Goal: Entertainment & Leisure: Consume media (video, audio)

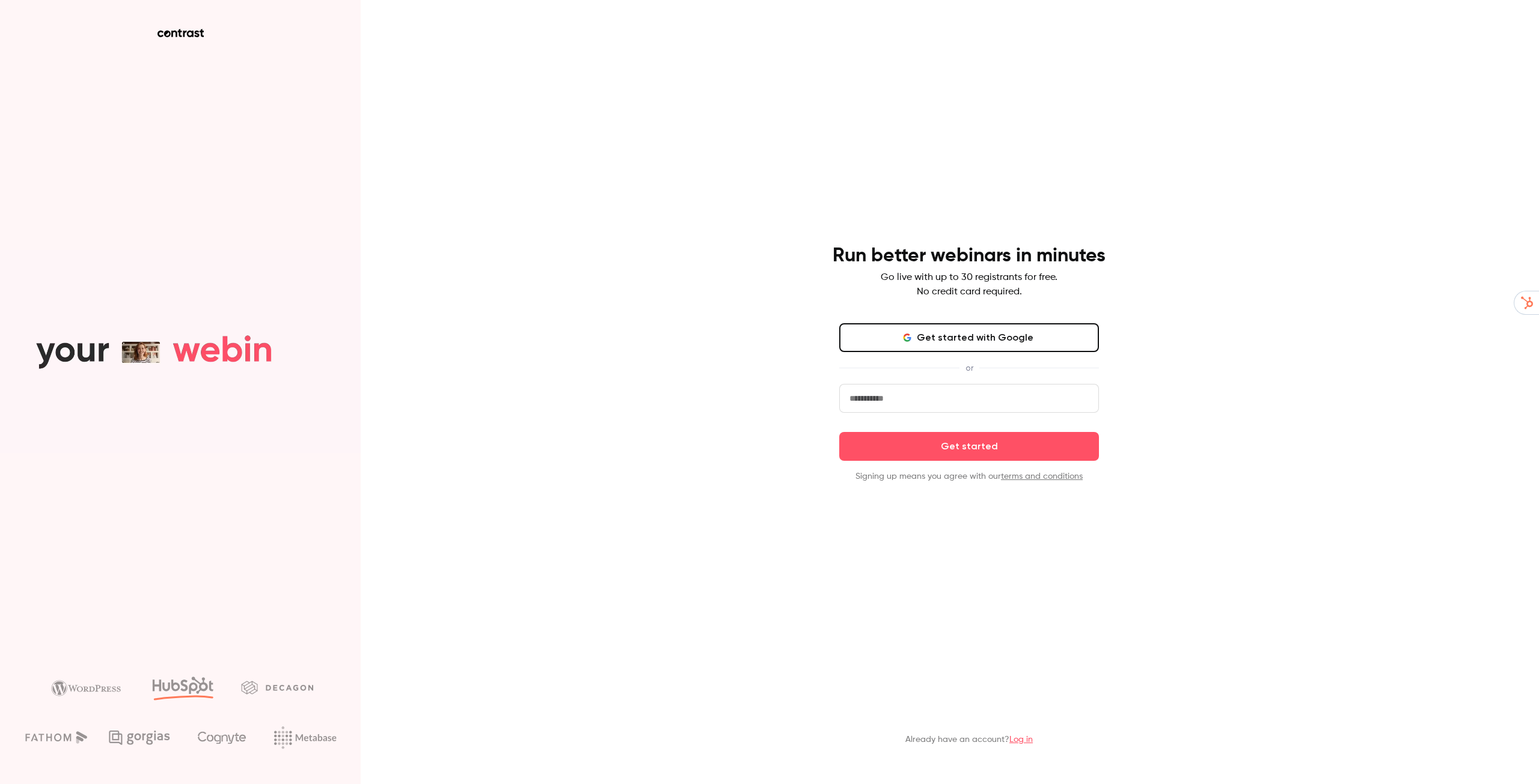
click at [1025, 740] on link "Log in" at bounding box center [1021, 740] width 23 height 8
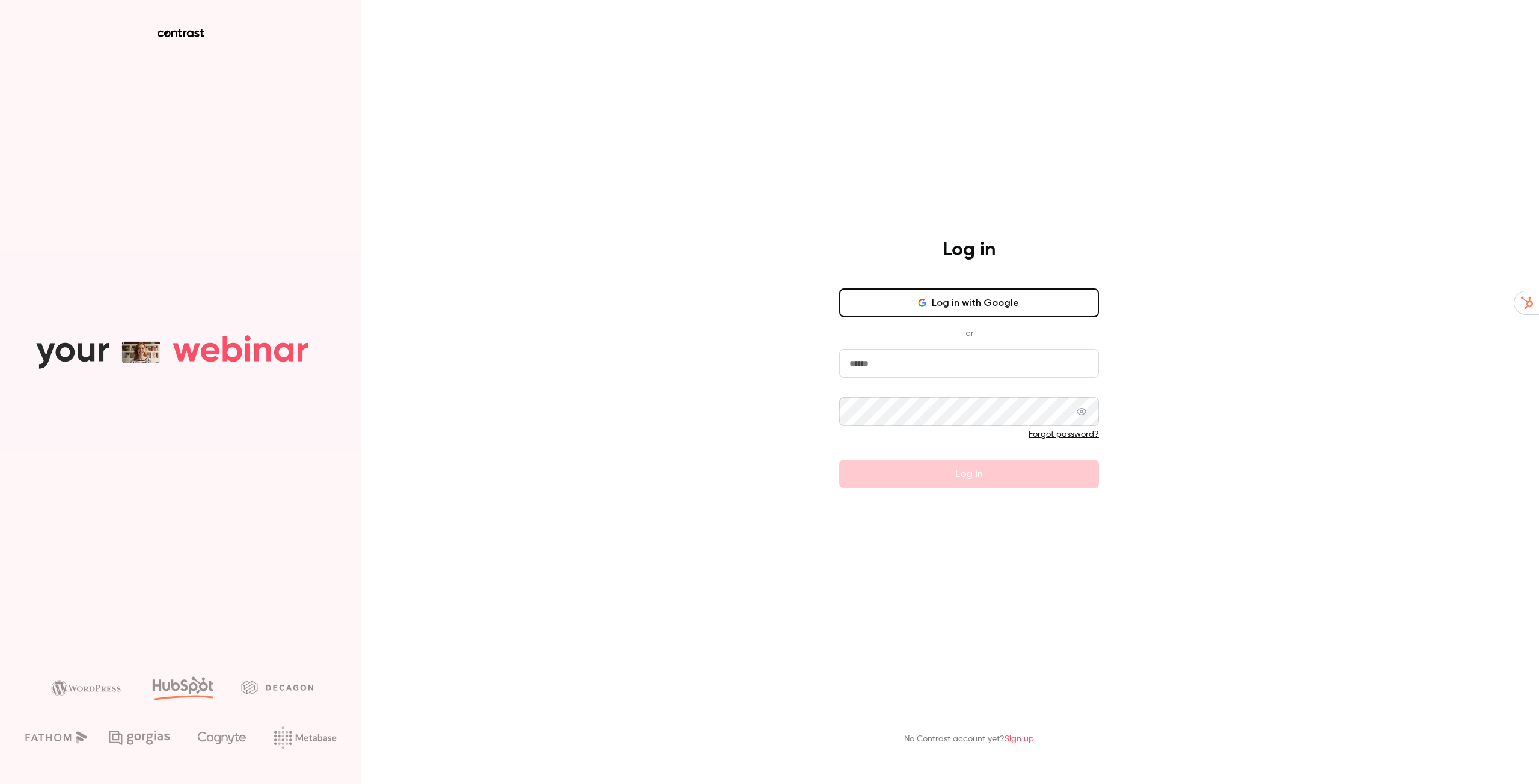
click at [978, 299] on button "Log in with Google" at bounding box center [969, 302] width 260 height 28
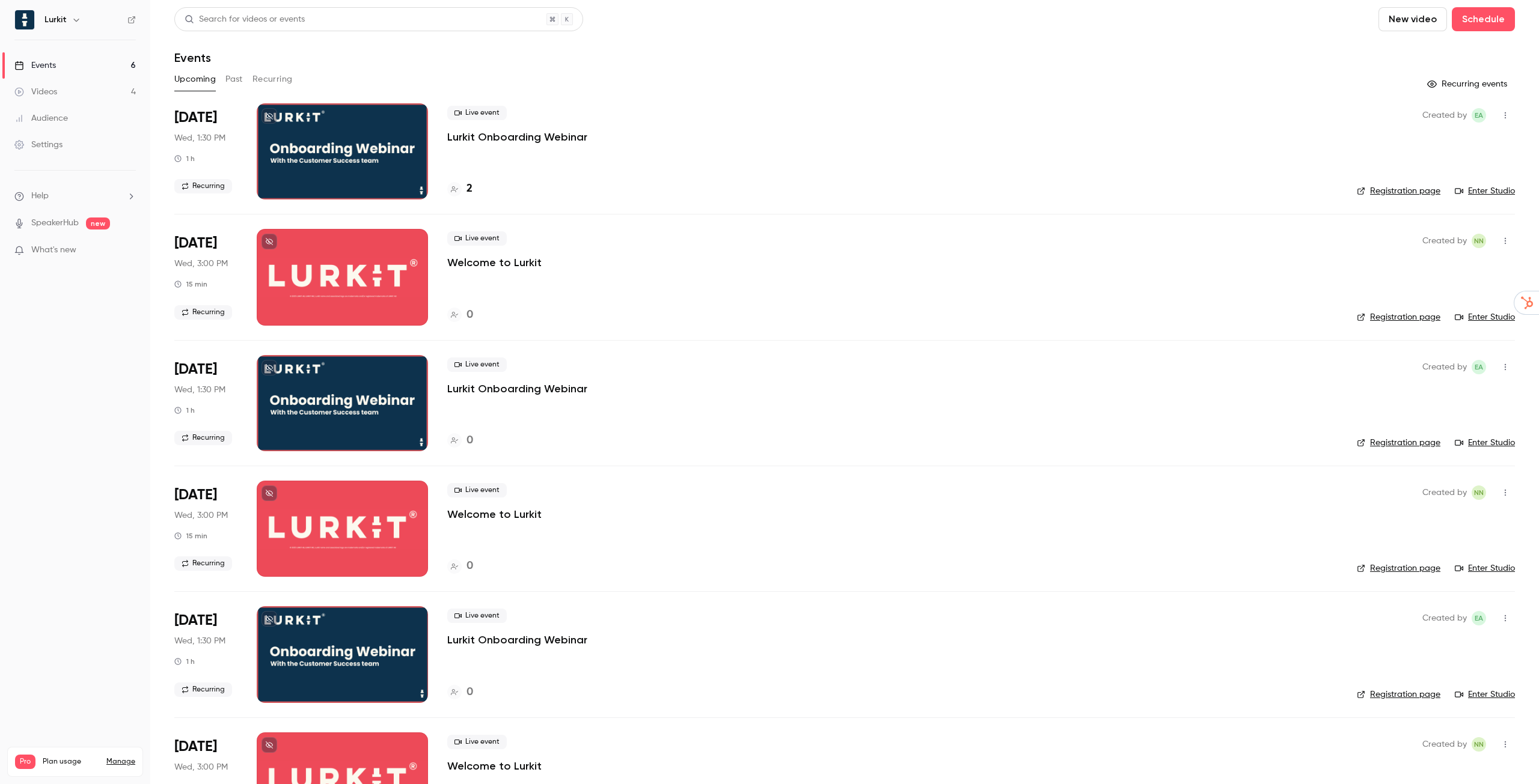
click at [231, 82] on button "Past" at bounding box center [234, 79] width 18 height 19
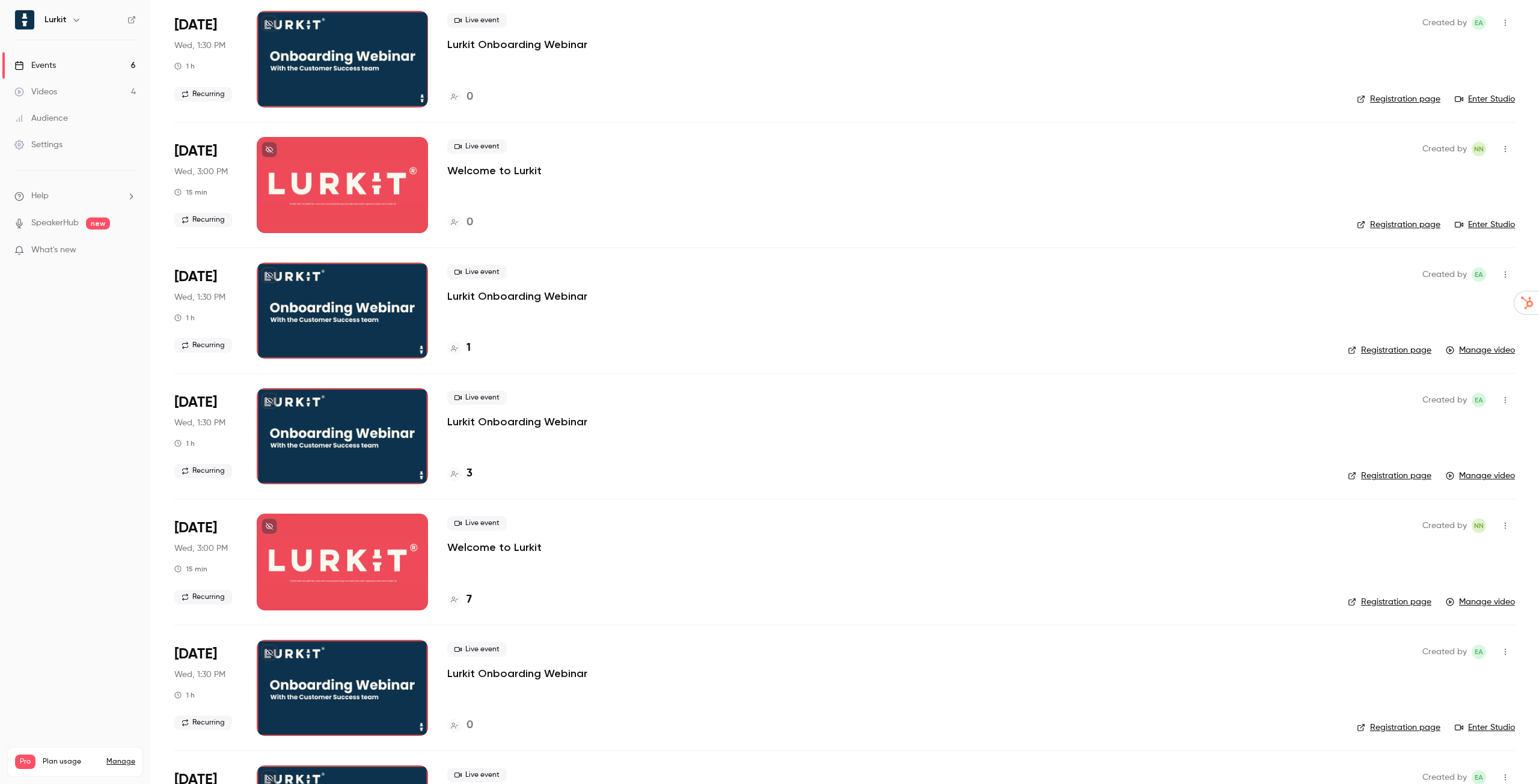
scroll to position [1324, 0]
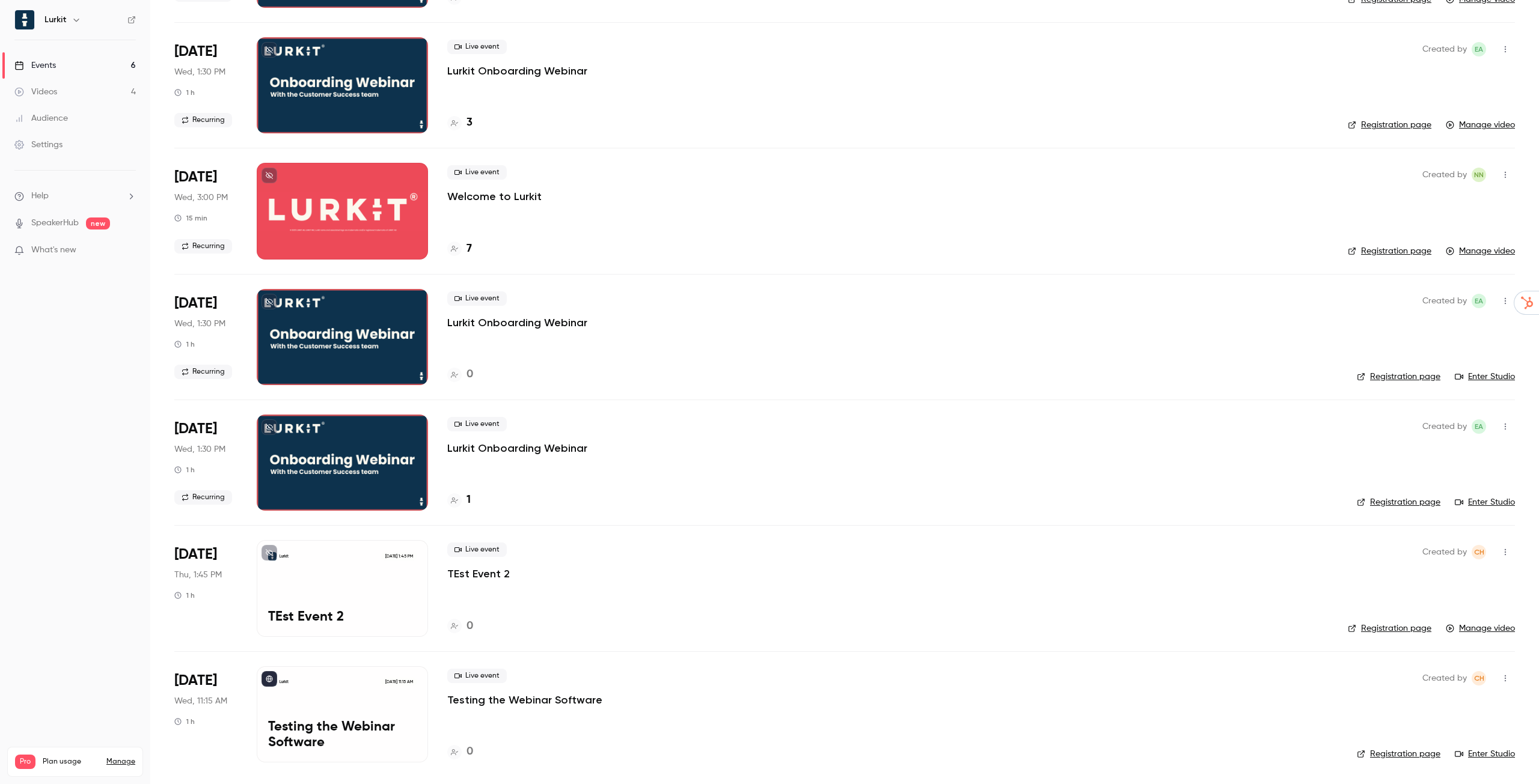
click at [84, 88] on link "Videos 4" at bounding box center [75, 92] width 150 height 27
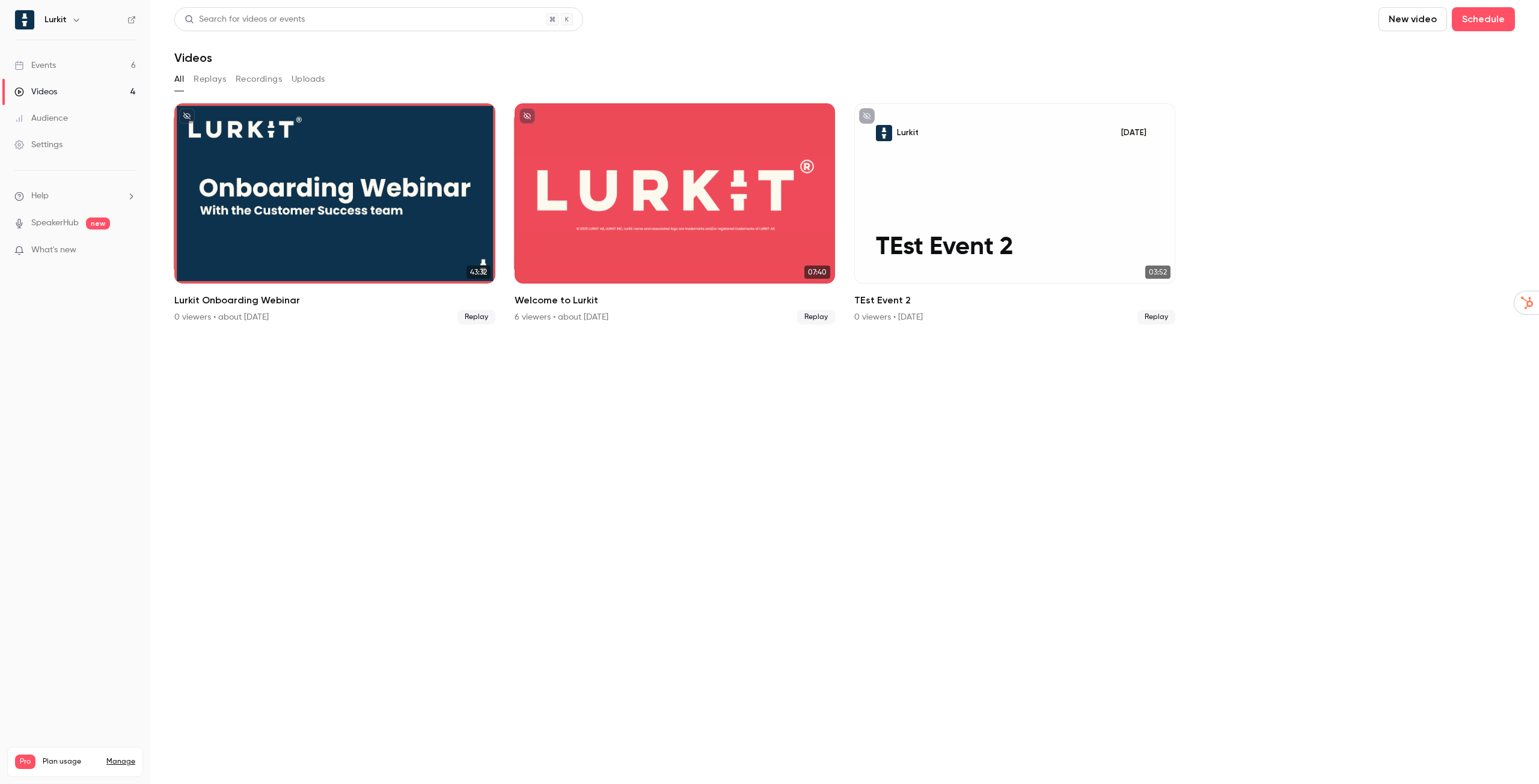
click at [59, 60] on link "Events 6" at bounding box center [75, 65] width 150 height 27
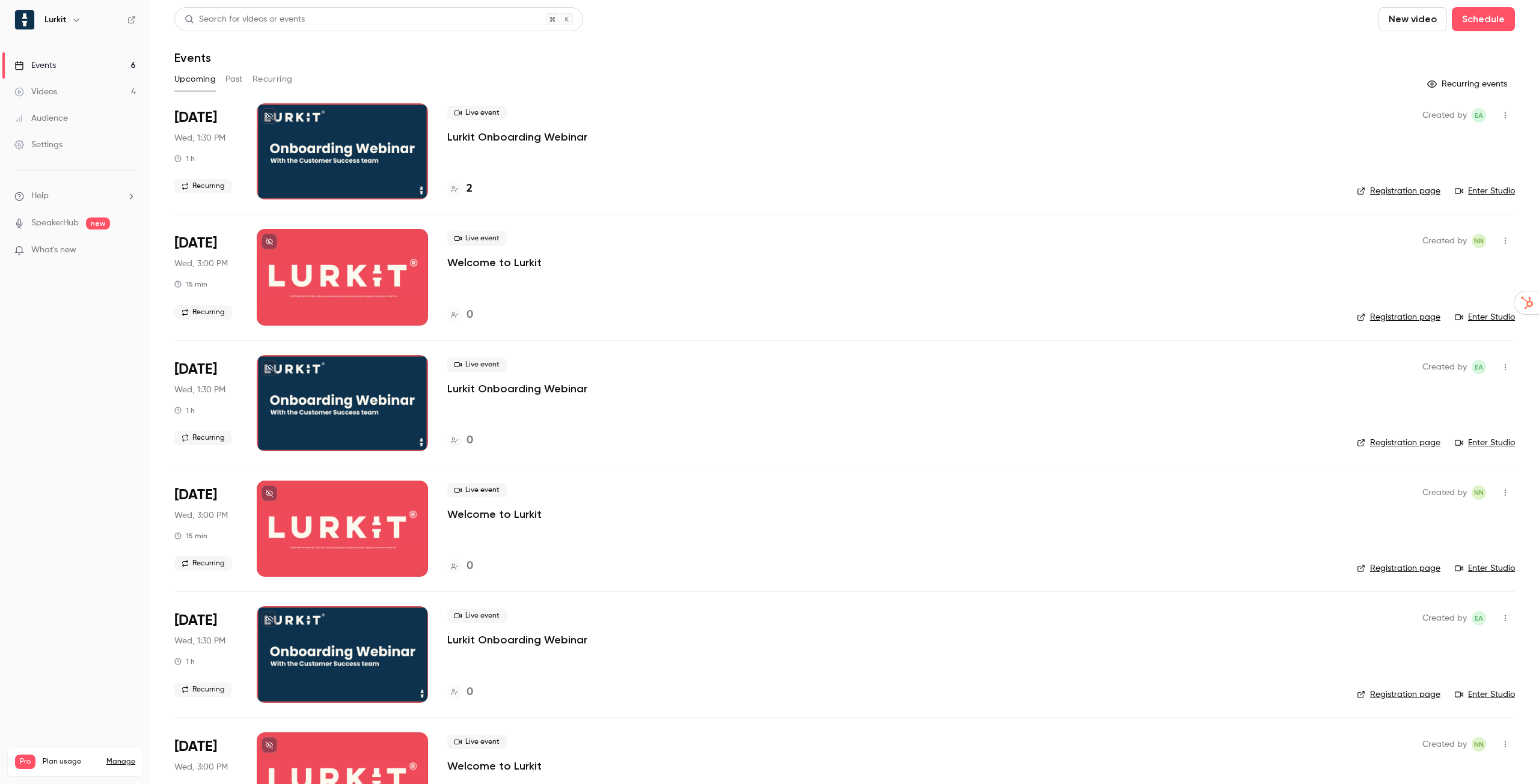
click at [231, 85] on button "Past" at bounding box center [234, 79] width 18 height 19
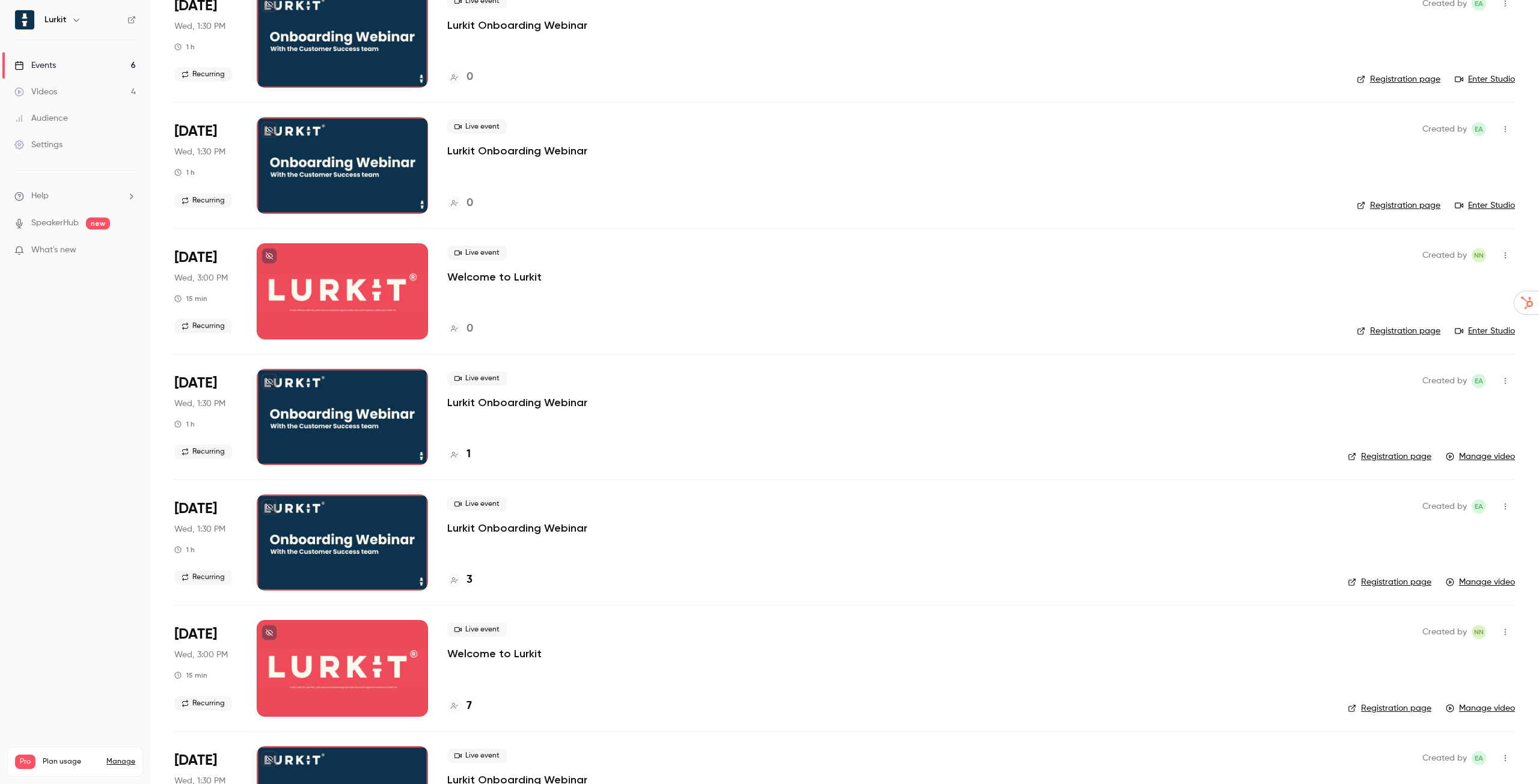
scroll to position [901, 0]
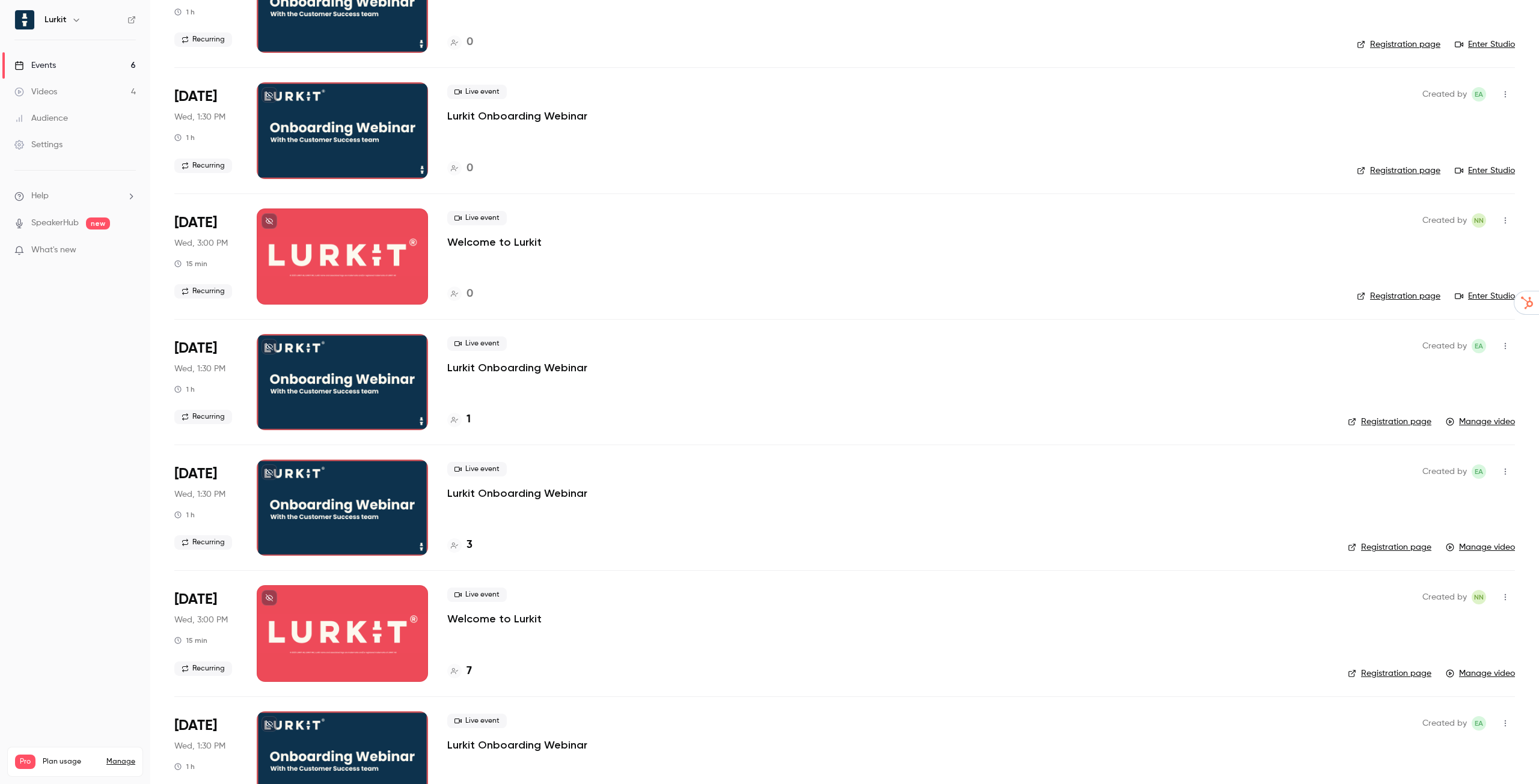
click at [1475, 546] on link "Manage video" at bounding box center [1480, 547] width 70 height 12
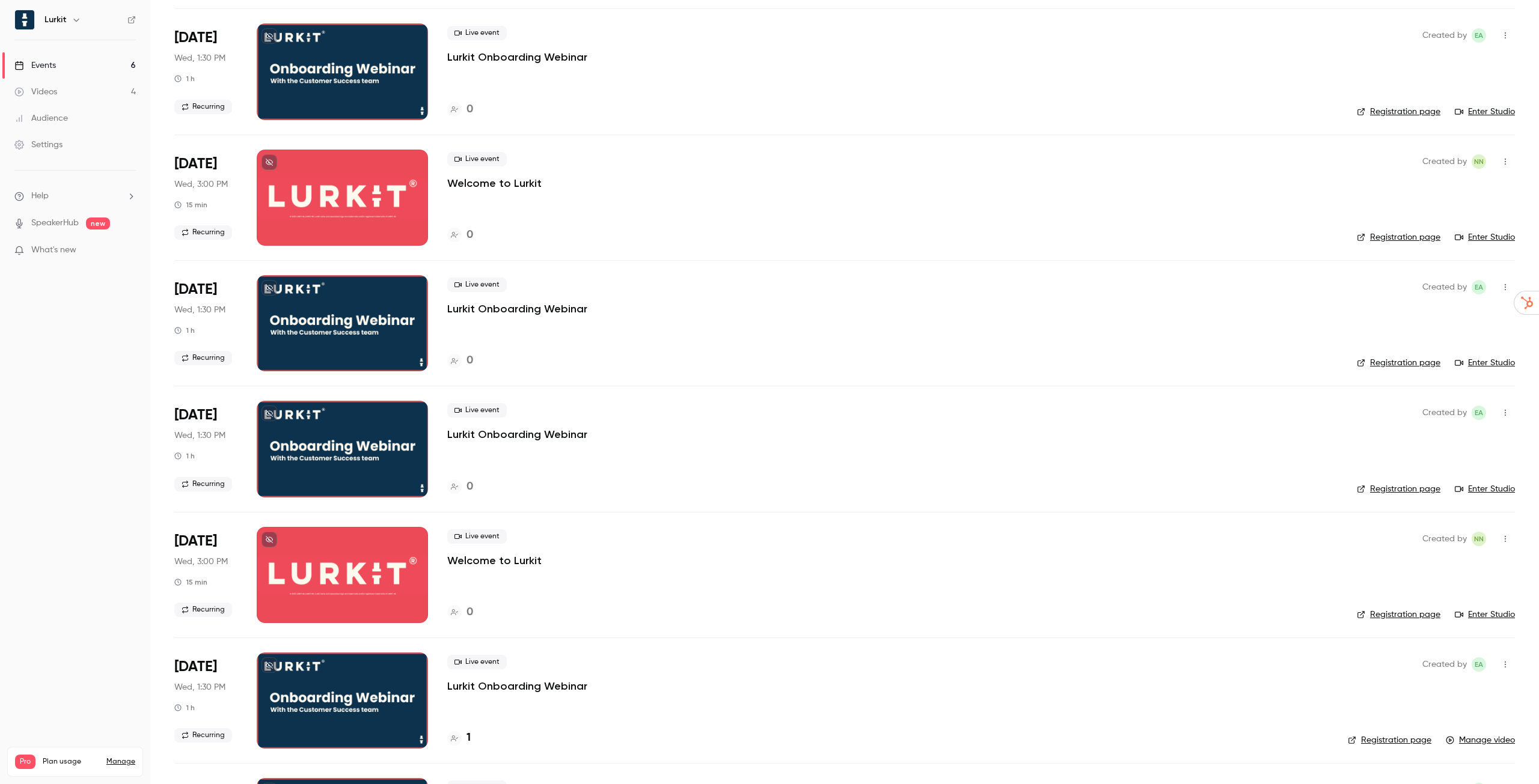
scroll to position [901, 0]
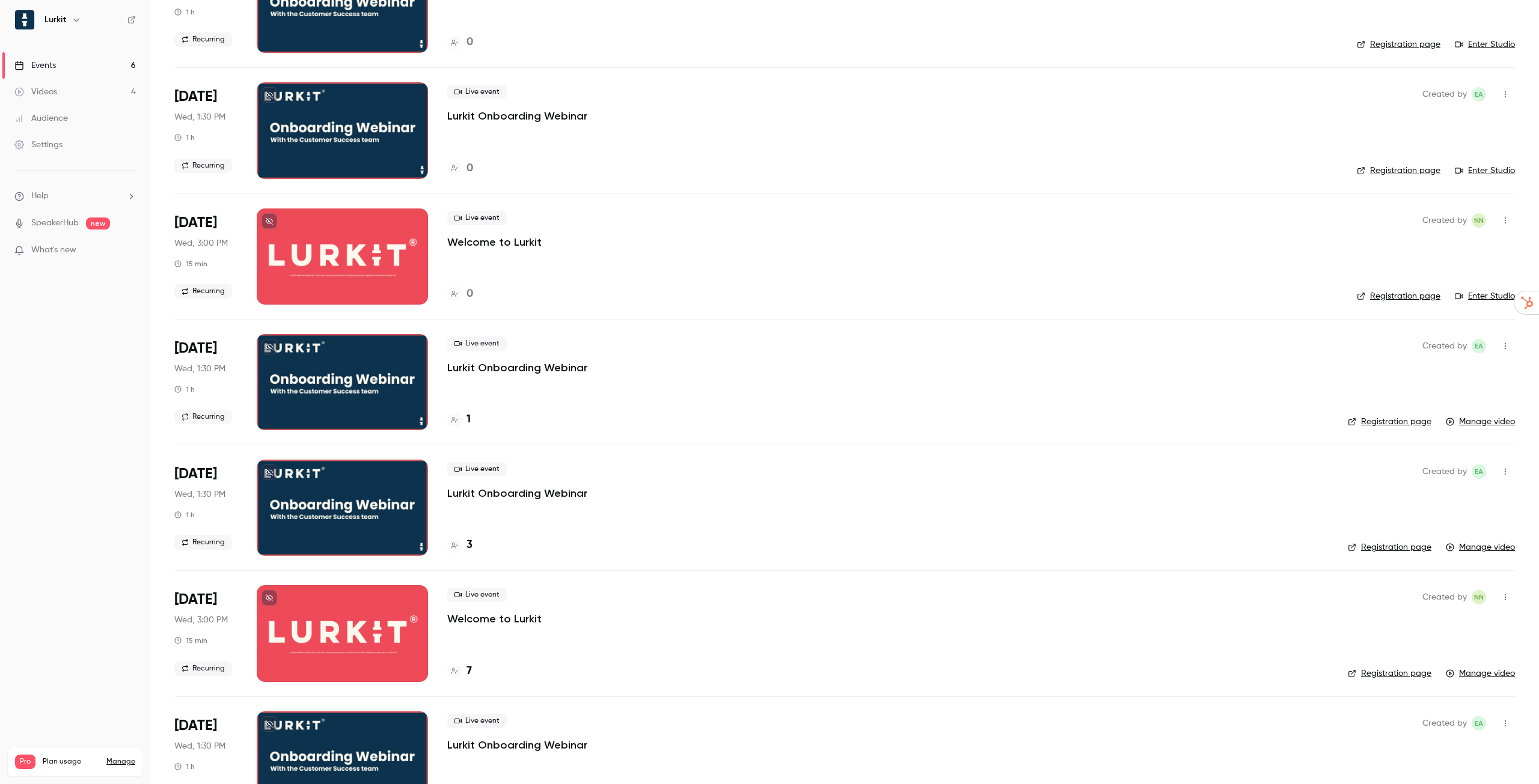
click at [543, 365] on p "Lurkit Onboarding Webinar" at bounding box center [517, 368] width 140 height 14
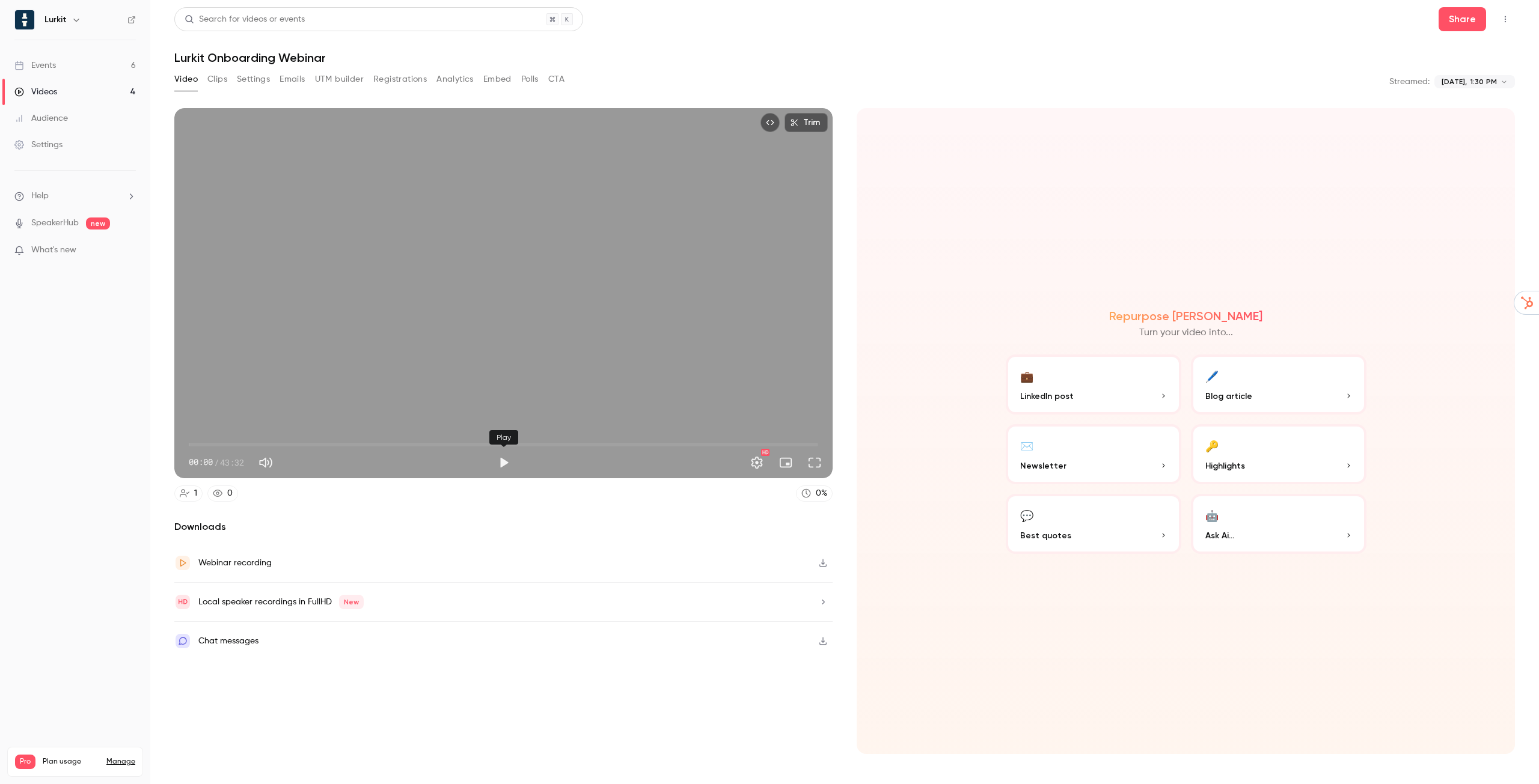
click at [502, 465] on button "Play" at bounding box center [504, 462] width 24 height 24
click at [499, 461] on button "Pause" at bounding box center [504, 462] width 24 height 24
type input "*"
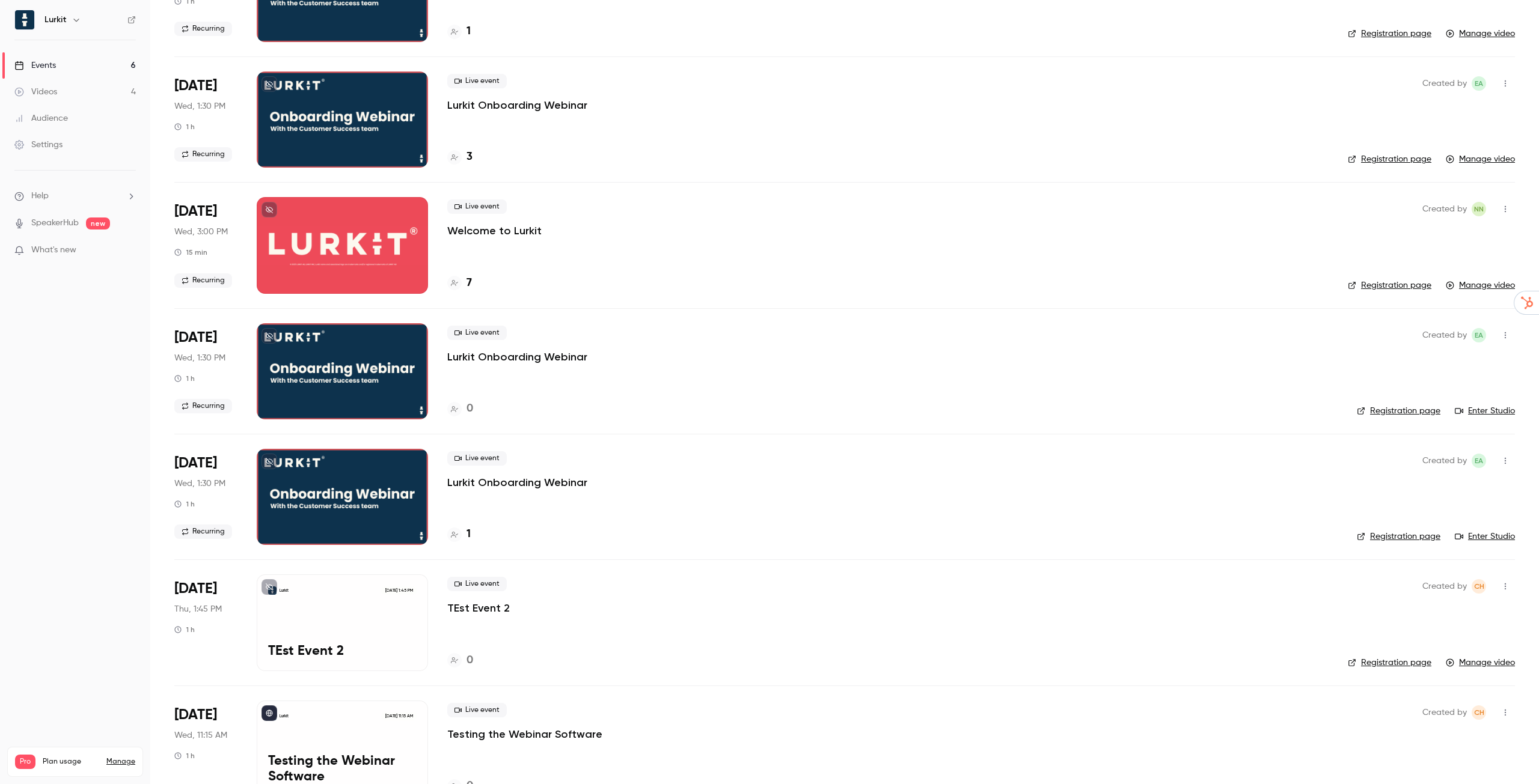
scroll to position [1324, 0]
